Goal: Check status: Check status

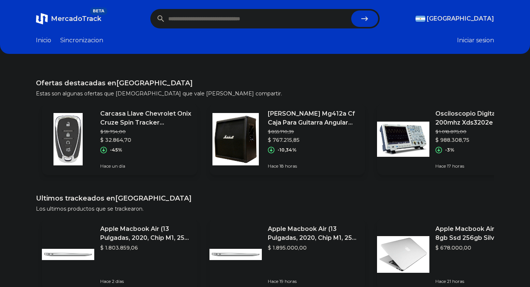
click at [210, 16] on input "text" at bounding box center [258, 18] width 180 height 16
paste input "**********"
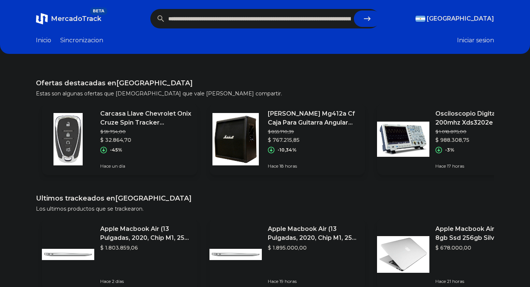
click at [366, 21] on icon "submit" at bounding box center [367, 18] width 9 height 9
type input "**********"
